Goal: Task Accomplishment & Management: Use online tool/utility

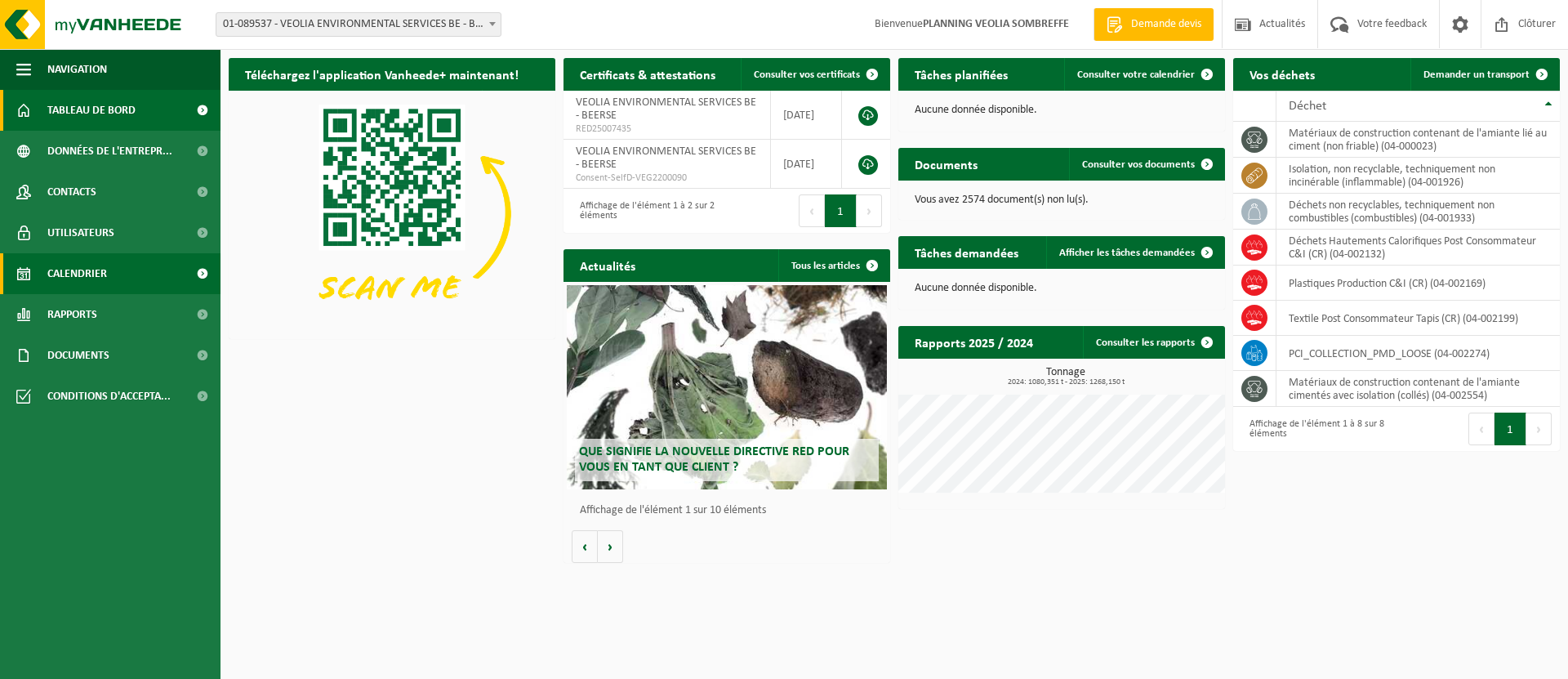
click at [125, 276] on link "Calendrier" at bounding box center [110, 273] width 220 height 41
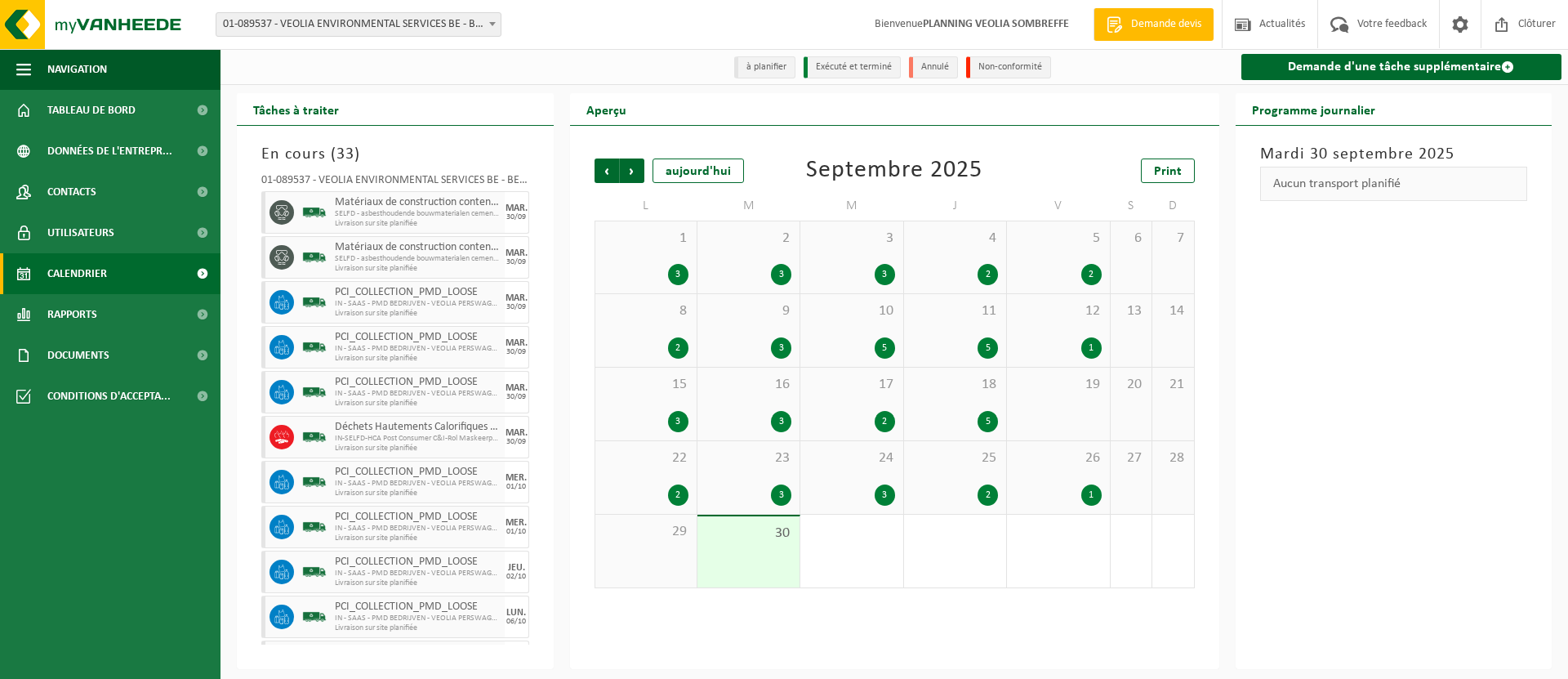
click at [490, 19] on span at bounding box center [492, 23] width 16 height 22
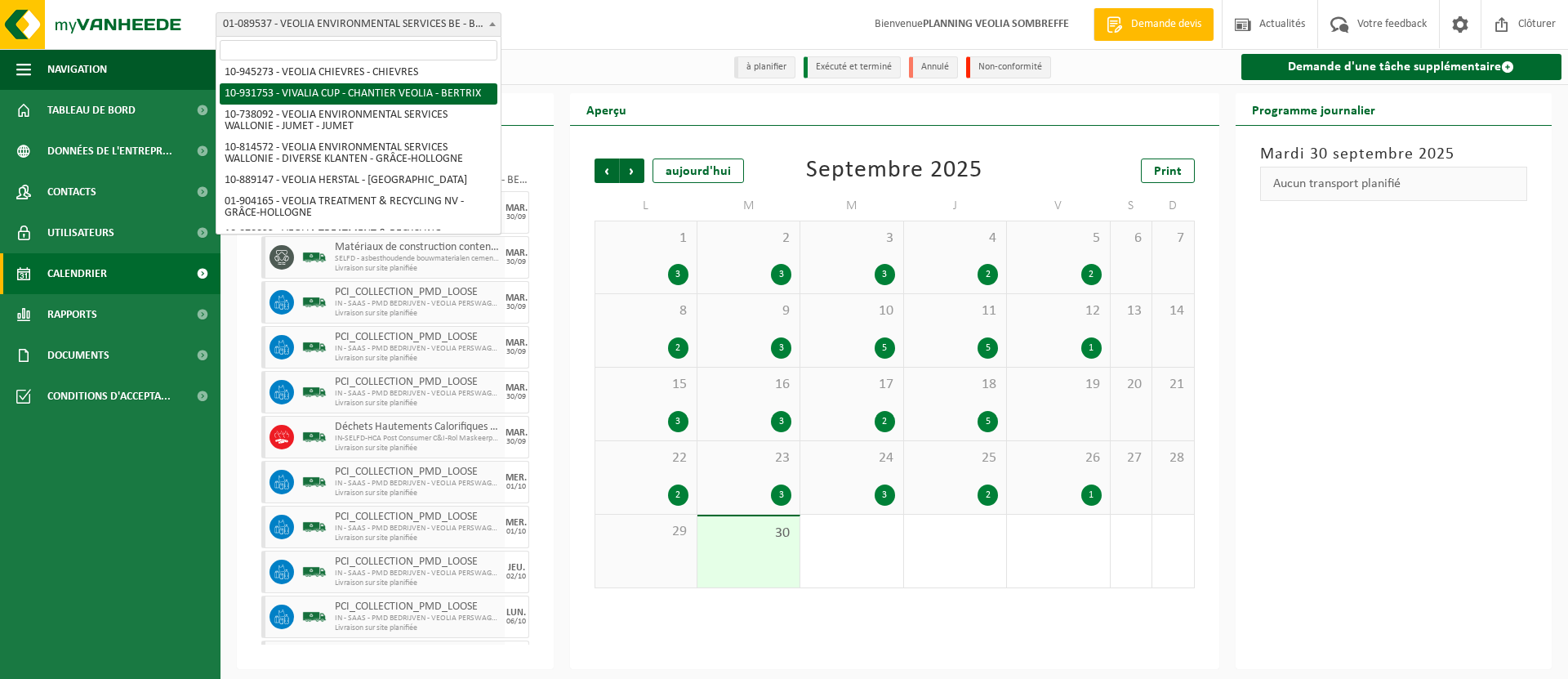
scroll to position [1203, 0]
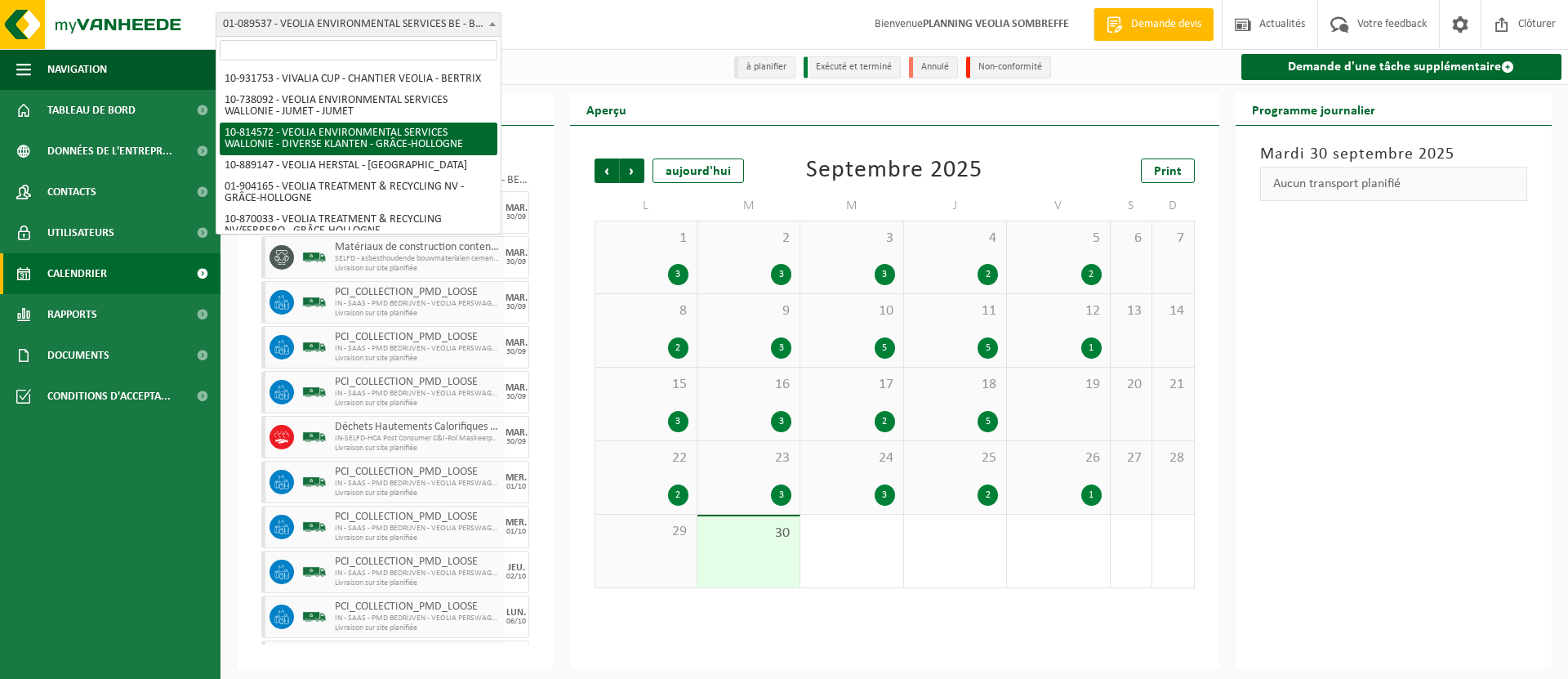
select select "37628"
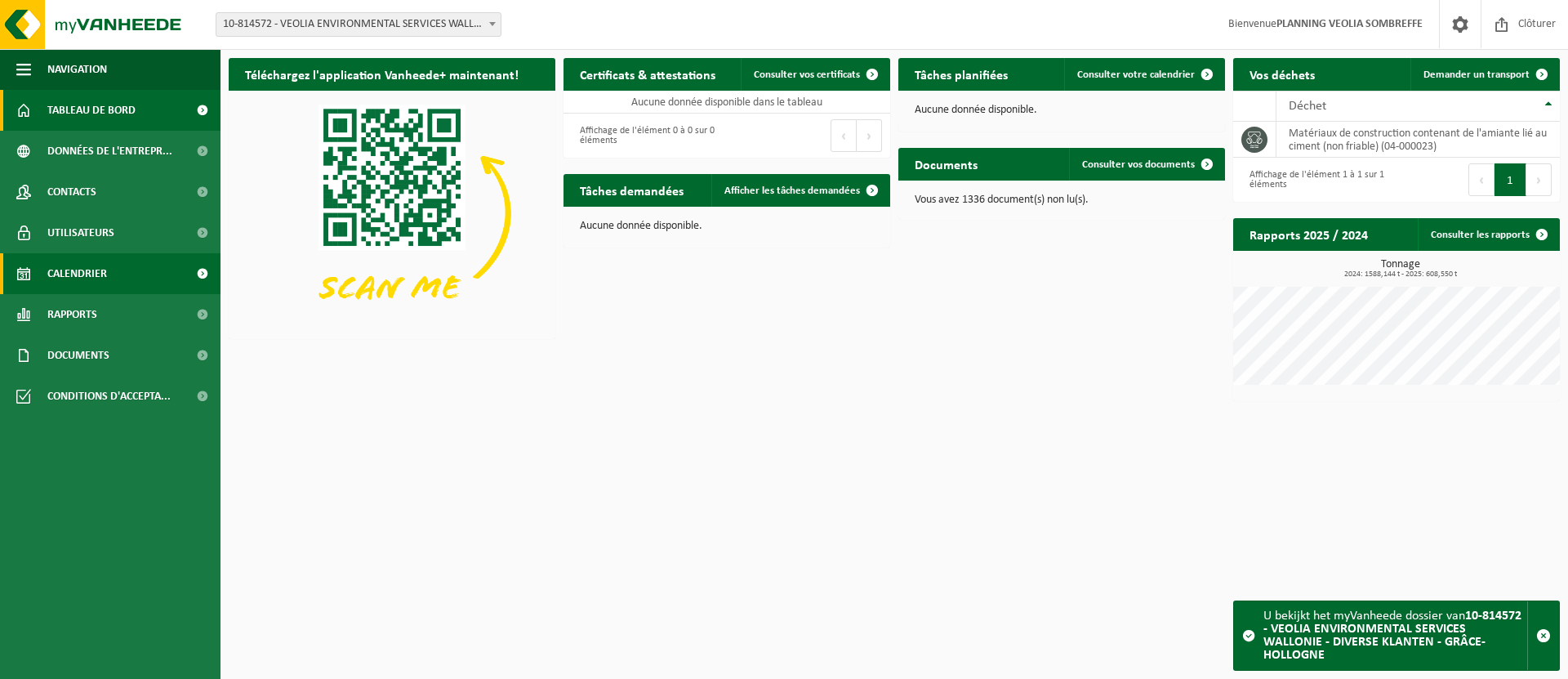
click at [162, 279] on link "Calendrier" at bounding box center [110, 273] width 220 height 41
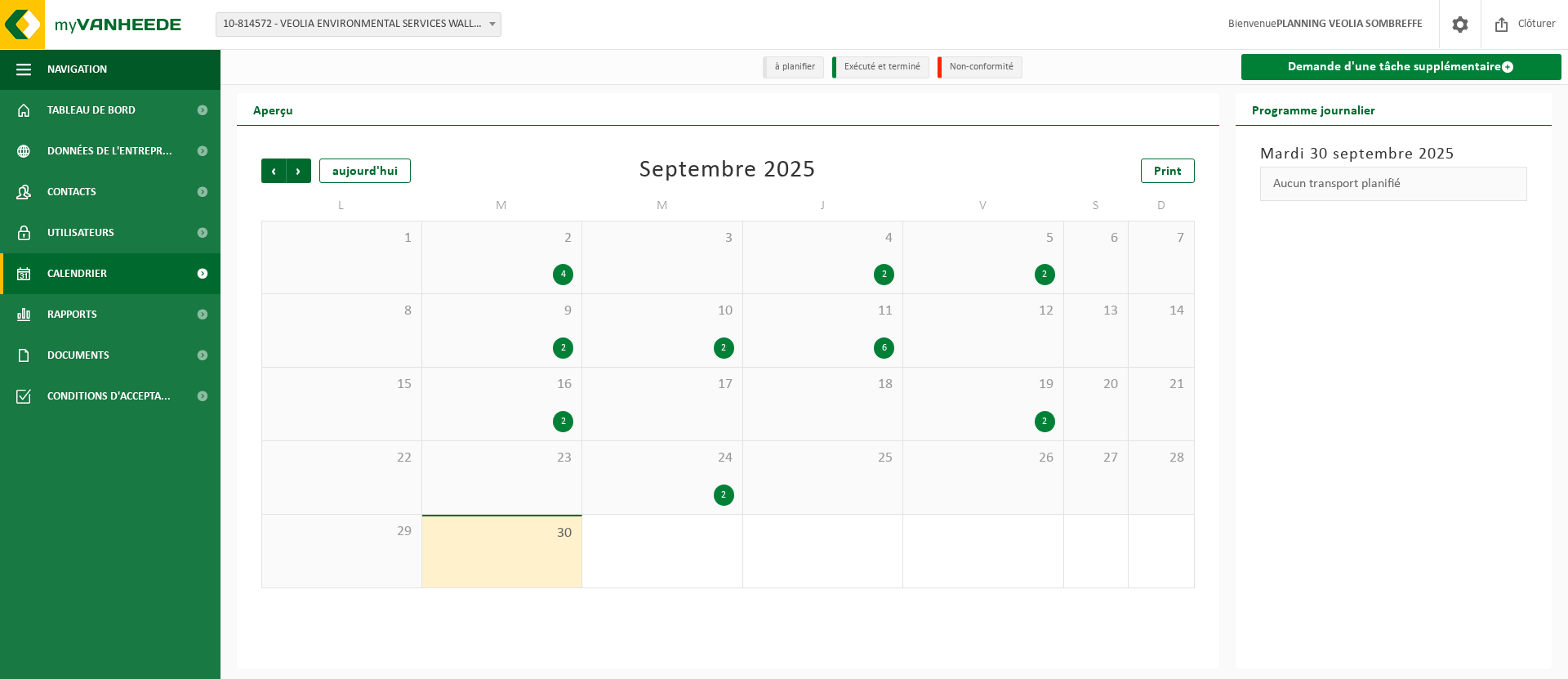
click at [1340, 71] on link "Demande d'une tâche supplémentaire" at bounding box center [1401, 67] width 321 height 26
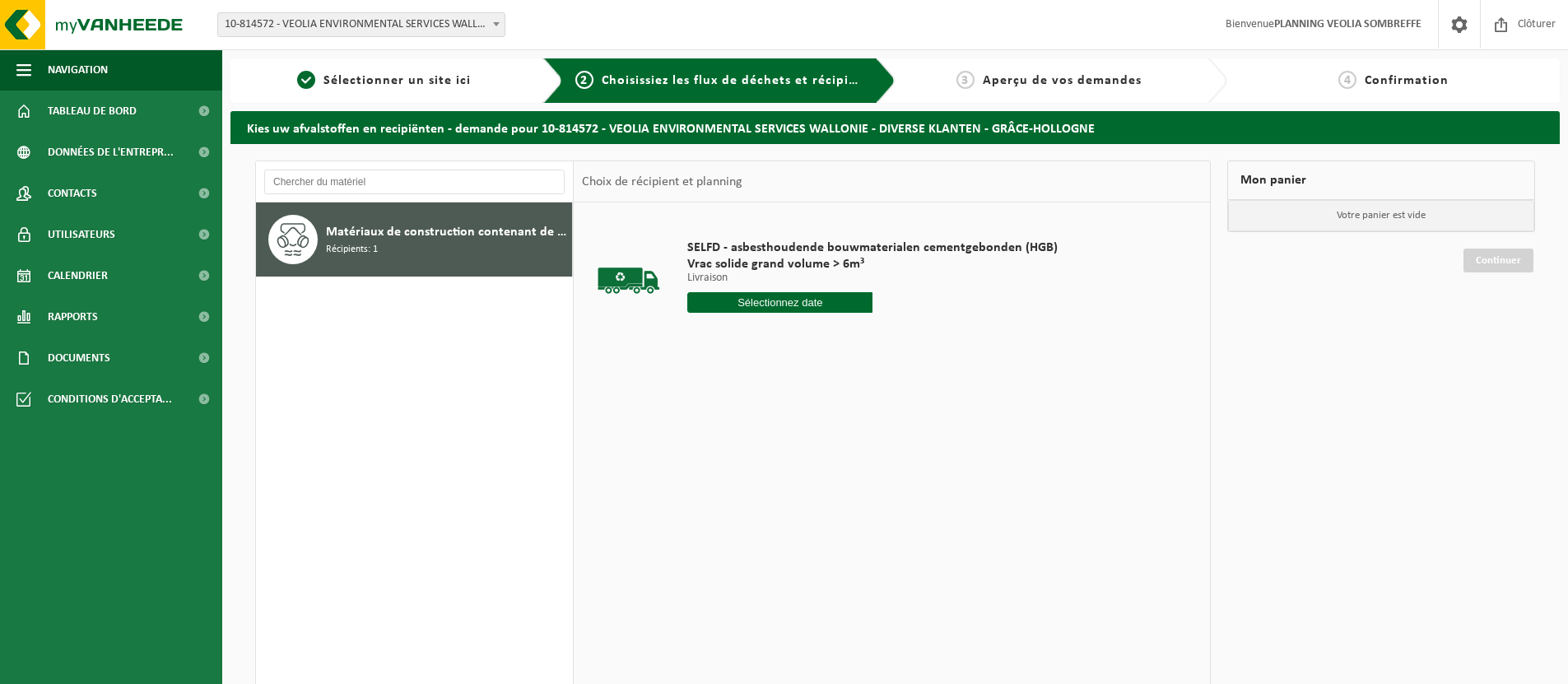
click at [818, 306] on input "text" at bounding box center [780, 302] width 186 height 21
click at [761, 501] on div "1" at bounding box center [760, 501] width 29 height 26
type input "à partir de [DATE]"
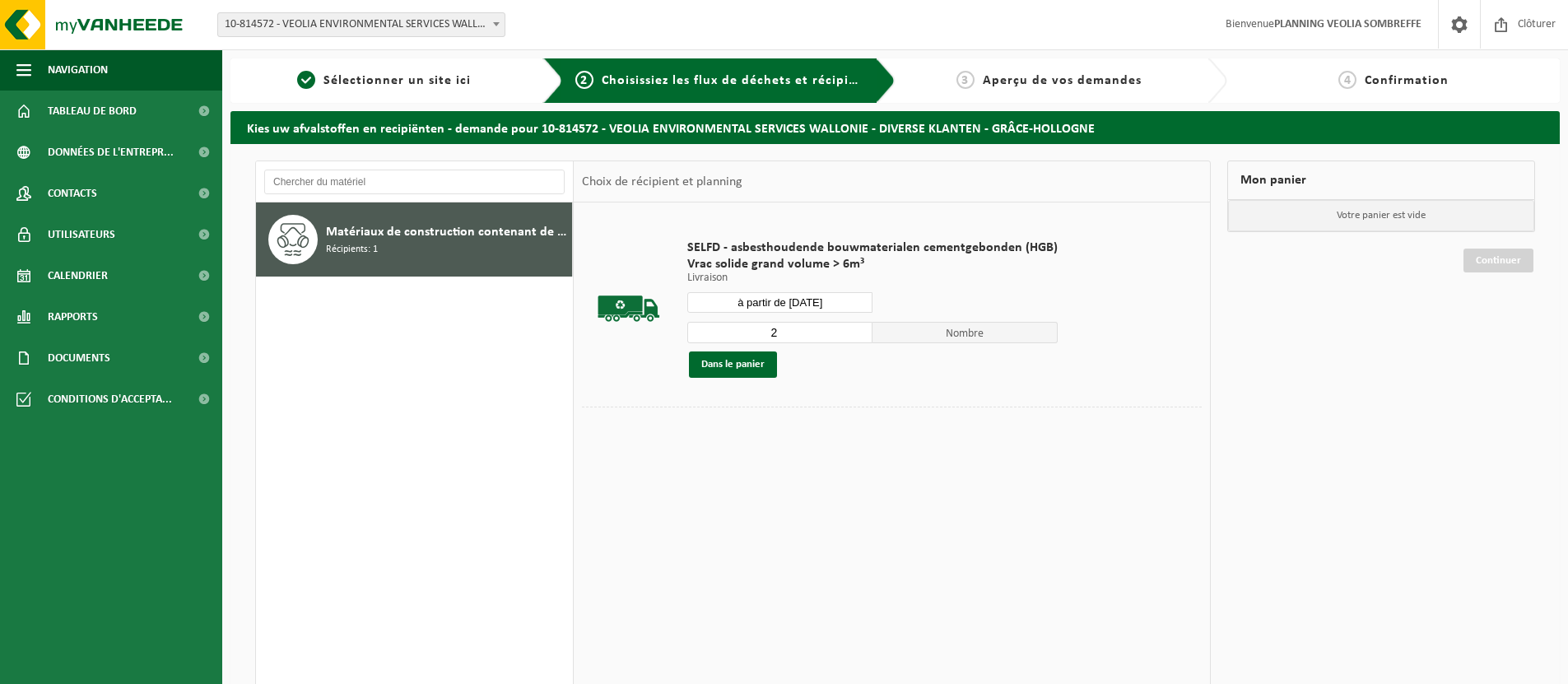
type input "2"
click at [855, 328] on input "2" at bounding box center [780, 332] width 186 height 22
click at [758, 366] on button "Dans le panier" at bounding box center [733, 364] width 88 height 26
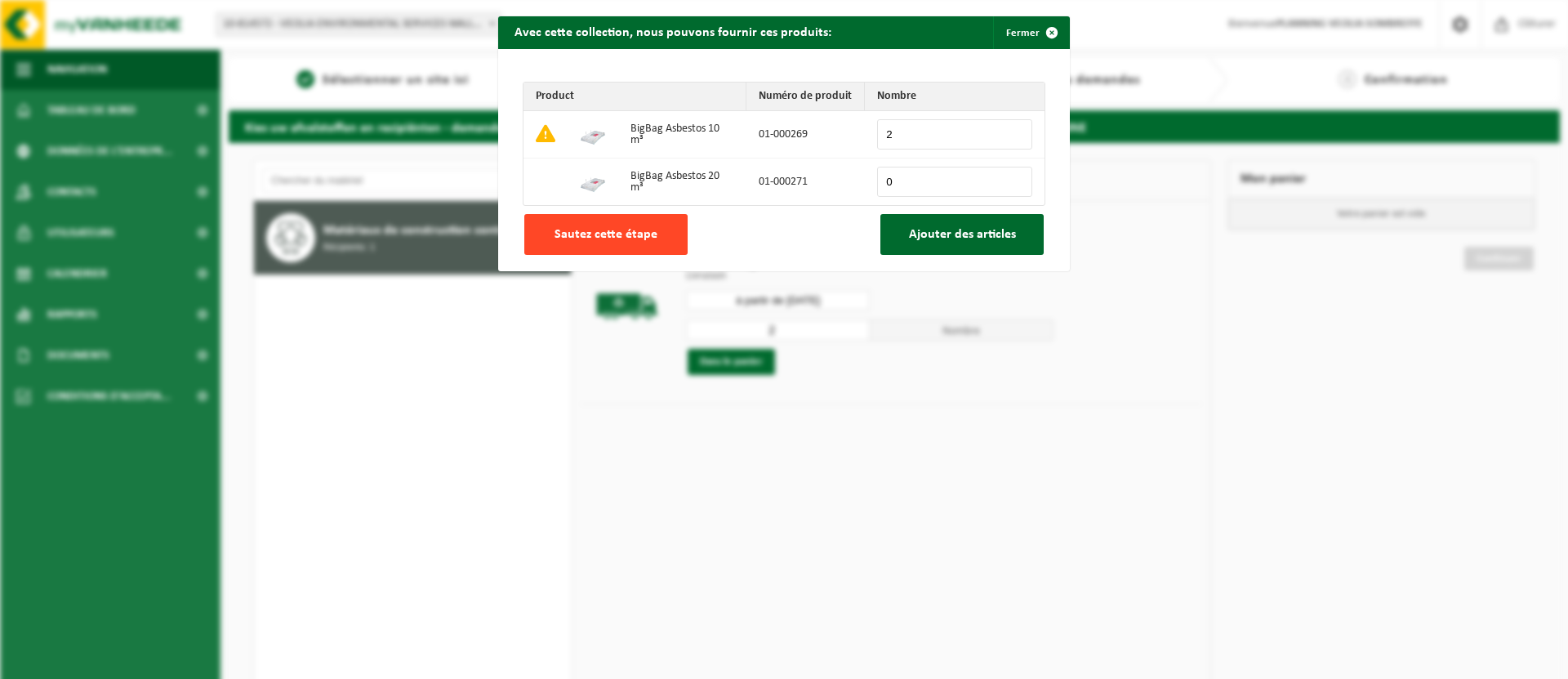
click at [672, 244] on button "Sautez cette étape" at bounding box center [605, 234] width 163 height 41
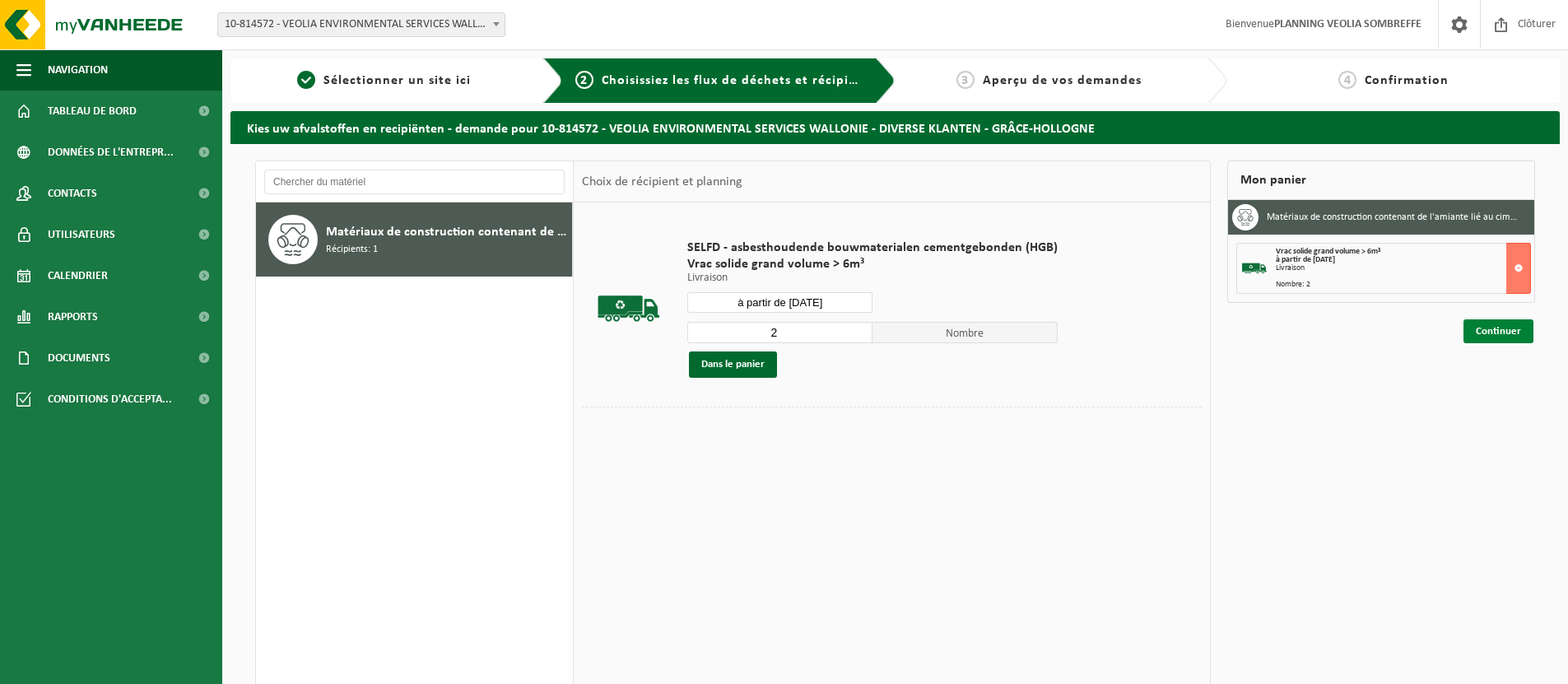
click at [1509, 339] on link "Continuer" at bounding box center [1498, 331] width 70 height 24
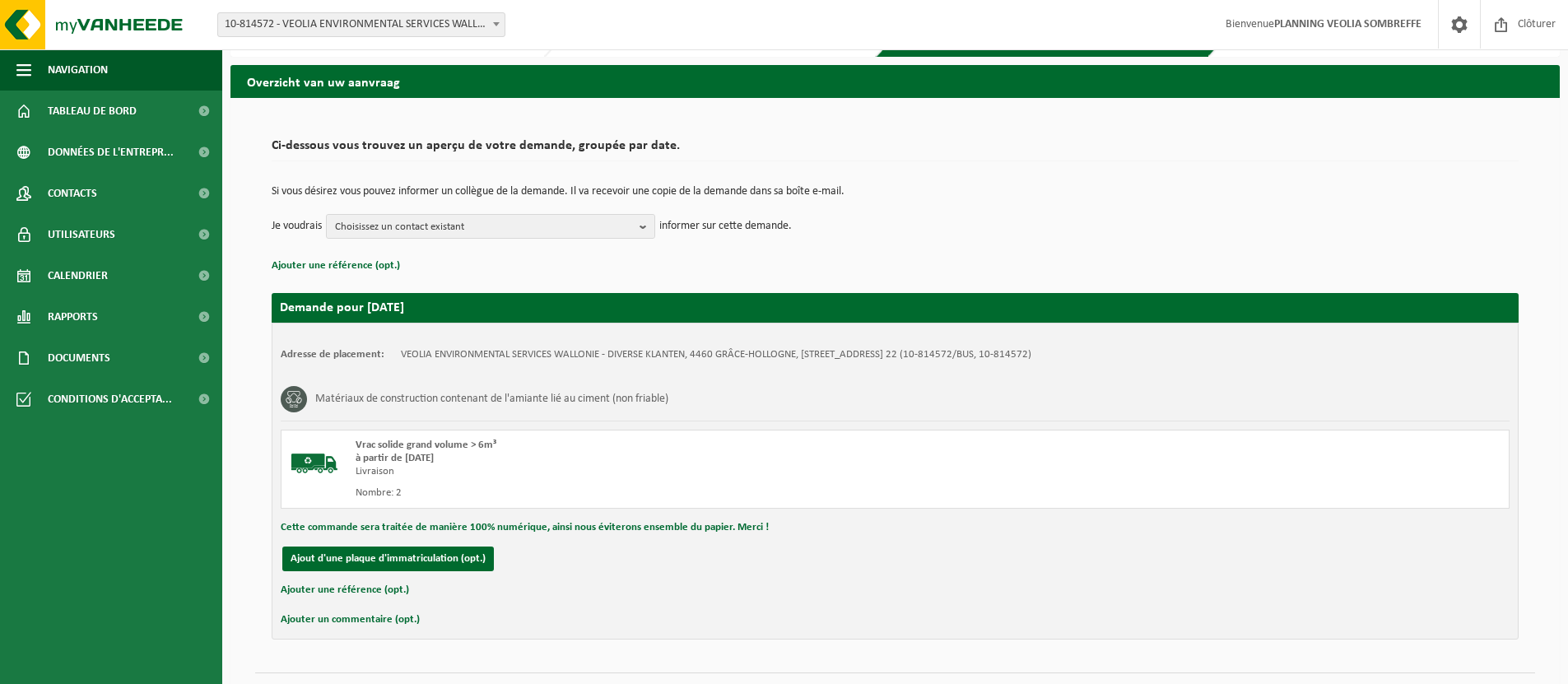
scroll to position [85, 0]
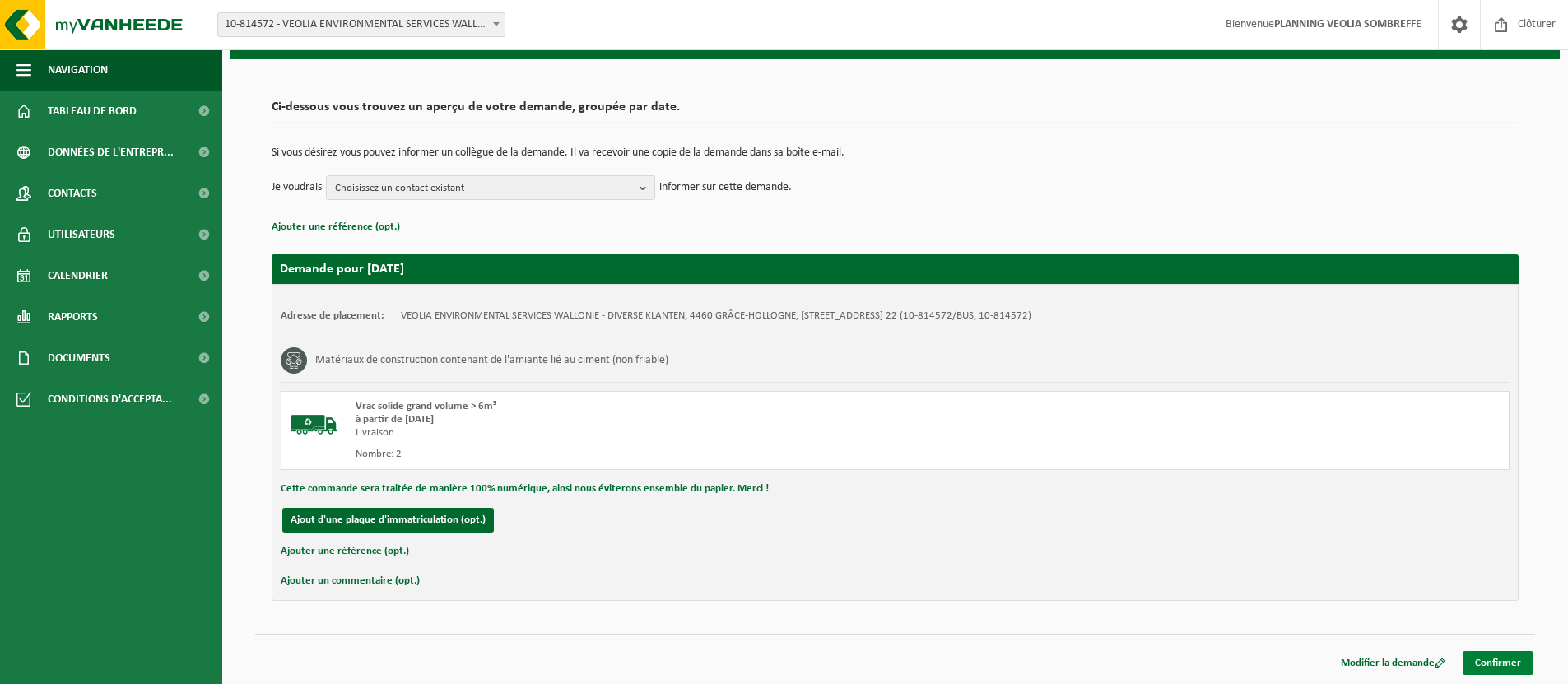
click at [1488, 661] on link "Confirmer" at bounding box center [1497, 662] width 71 height 24
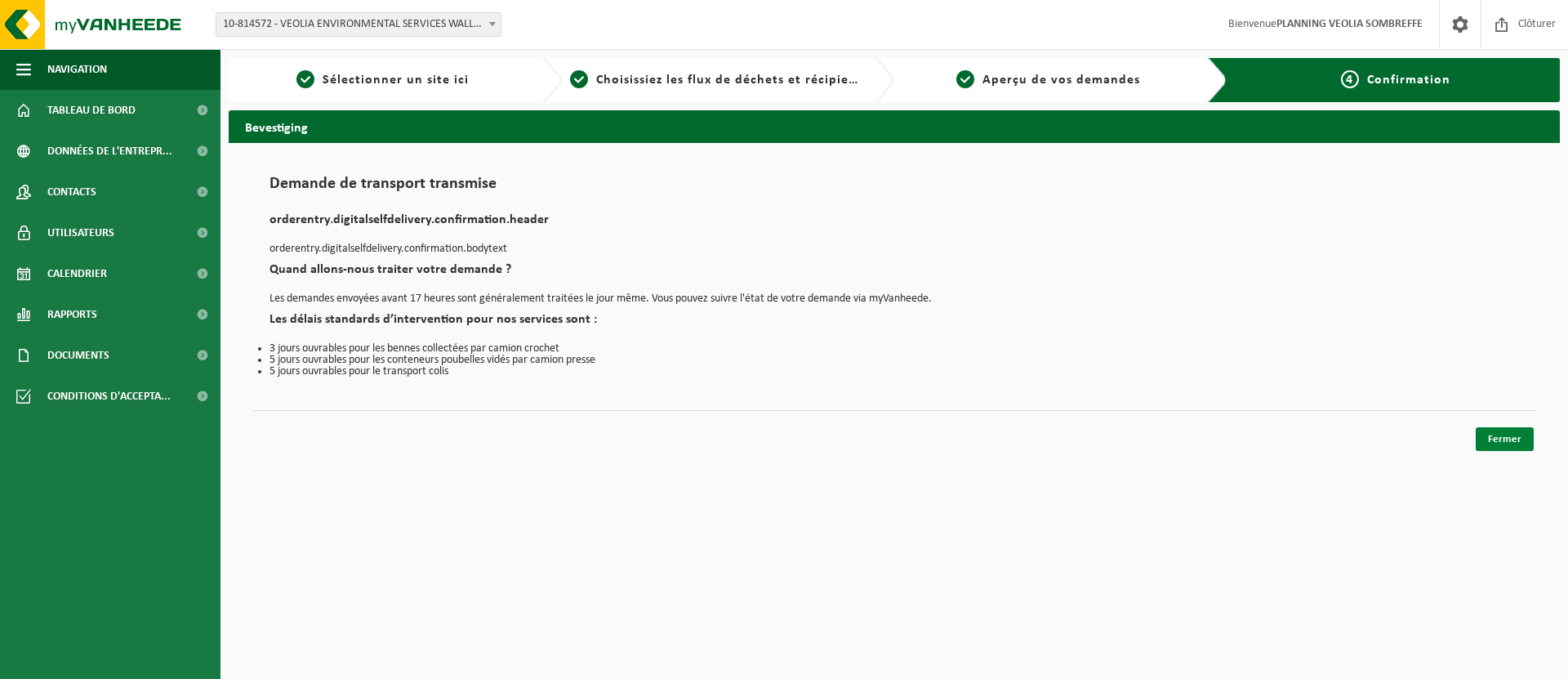
click at [1498, 437] on link "Fermer" at bounding box center [1504, 439] width 58 height 23
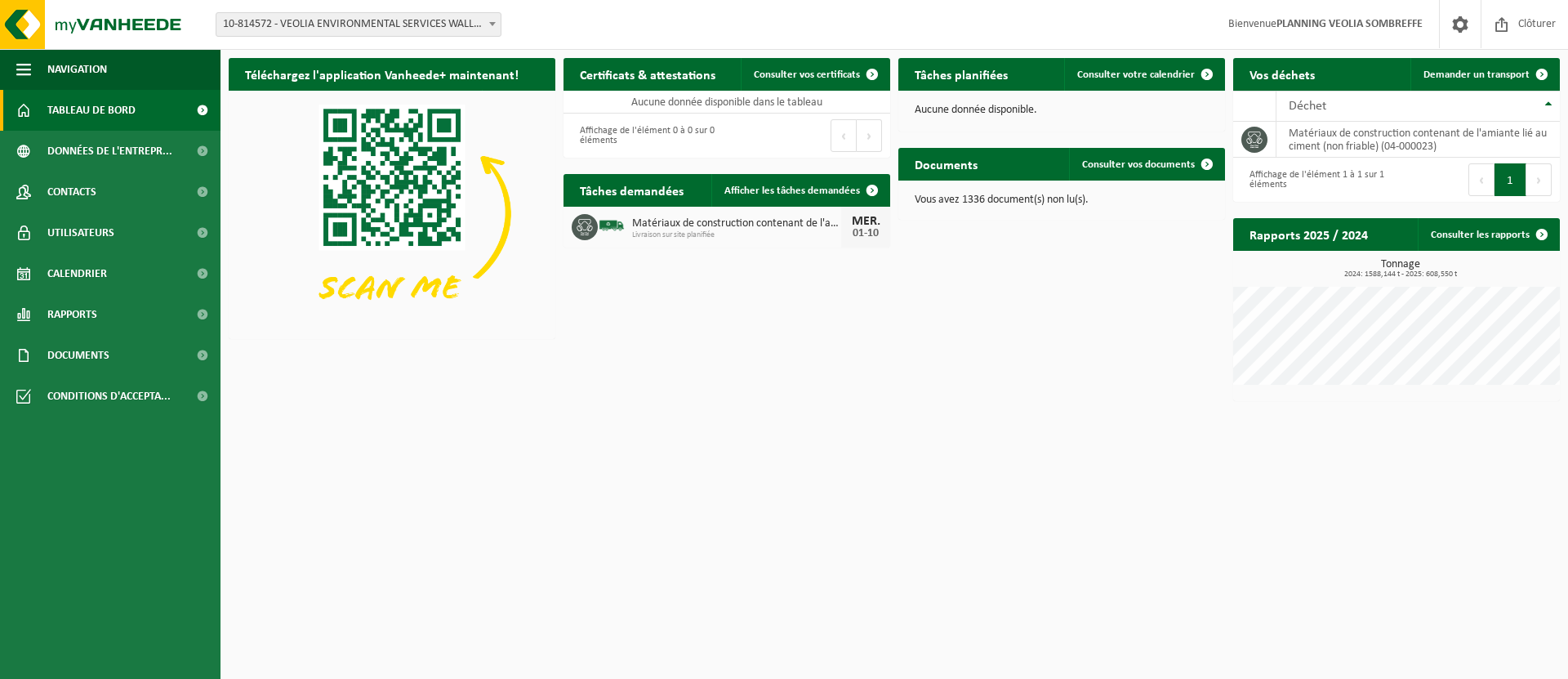
click at [1005, 402] on div "Téléchargez l'application Vanheede+ maintenant! Cachez Certificats & attestatio…" at bounding box center [894, 230] width 1339 height 360
